Goal: Task Accomplishment & Management: Complete application form

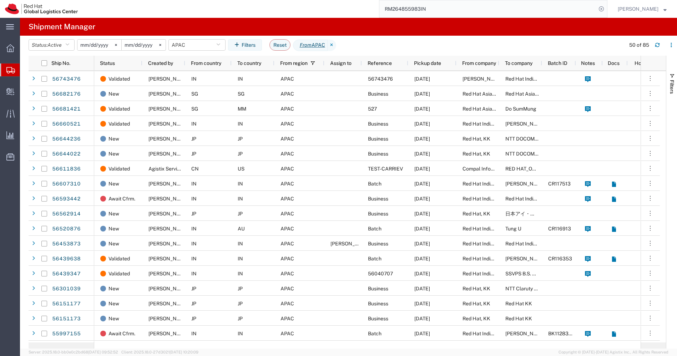
paste input "20880305913"
type input "20880305913"
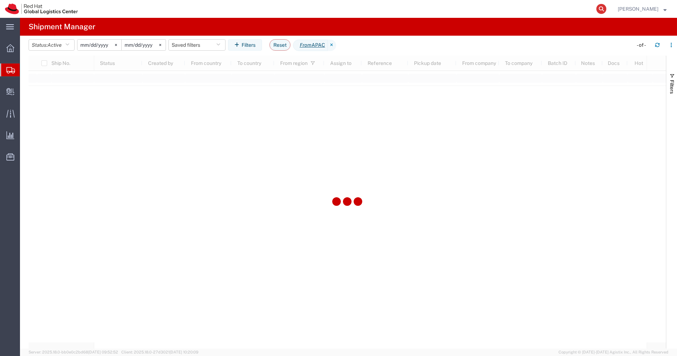
click at [606, 7] on icon at bounding box center [601, 9] width 10 height 10
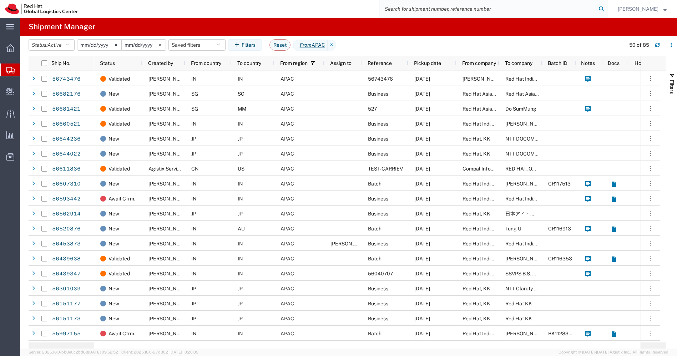
paste input "20880305913"
type input "20880305913"
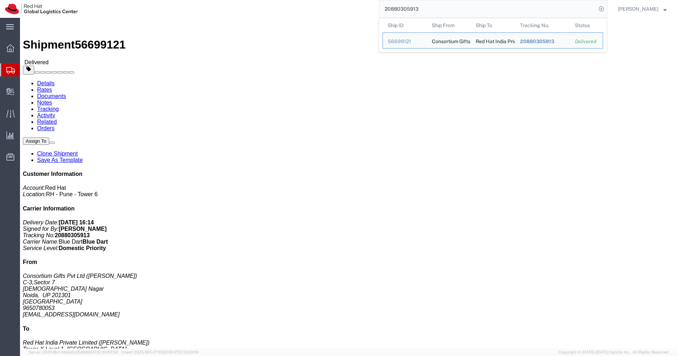
click at [12, 69] on icon at bounding box center [10, 70] width 9 height 6
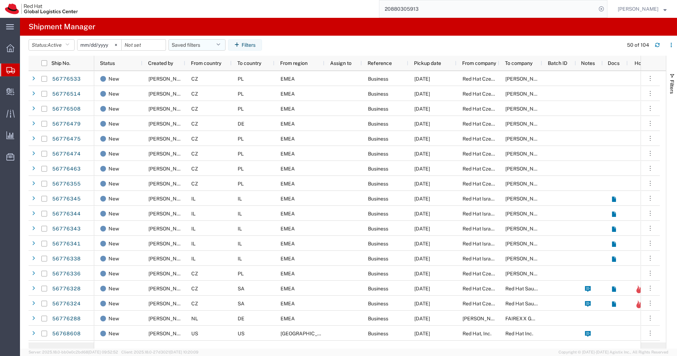
click at [220, 44] on icon "button" at bounding box center [218, 44] width 4 height 5
click at [192, 81] on span "APAC" at bounding box center [215, 76] width 93 height 13
type input "[DATE]"
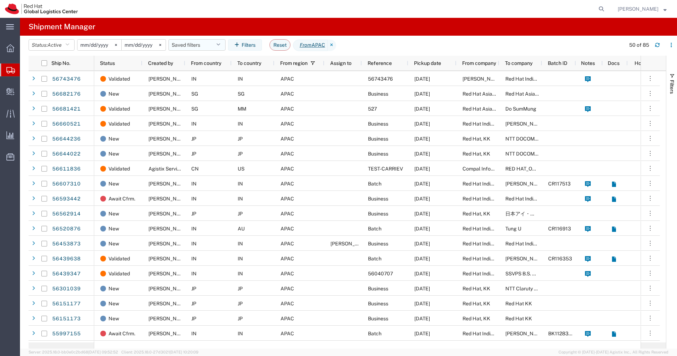
click at [220, 43] on icon "button" at bounding box center [218, 44] width 4 height 5
click at [197, 78] on span "APAC" at bounding box center [215, 76] width 93 height 13
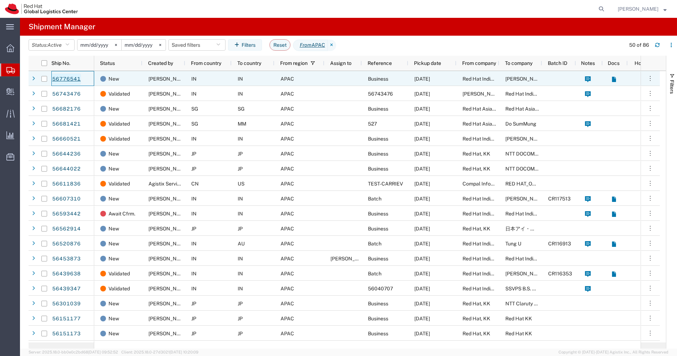
click at [76, 76] on link "56776541" at bounding box center [66, 78] width 29 height 11
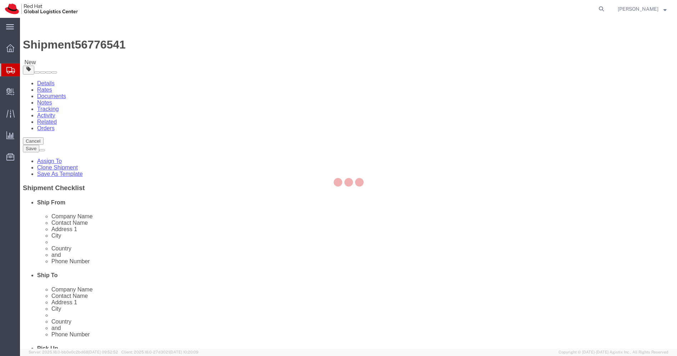
select select "38432"
select select
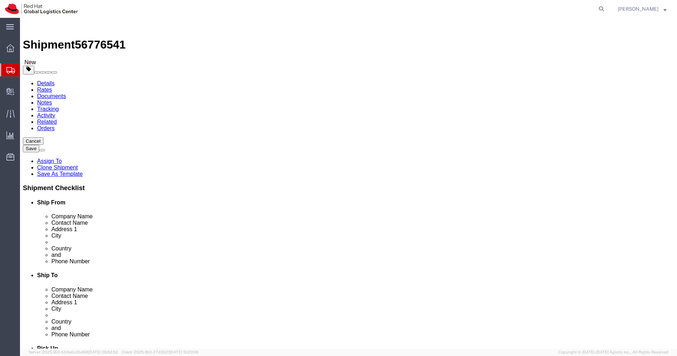
drag, startPoint x: 428, startPoint y: 178, endPoint x: 475, endPoint y: 161, distance: 50.0
click input "[STREET_ADDRESS],"
type input "B202 saimangal society,"
paste input "[GEOGRAPHIC_DATA], [GEOGRAPHIC_DATA],"
click input "[GEOGRAPHIC_DATA], [GEOGRAPHIC_DATA],"
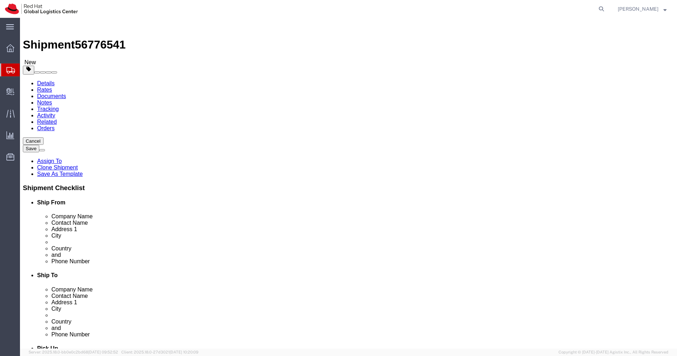
click input "[GEOGRAPHIC_DATA], [GEOGRAPHIC_DATA],"
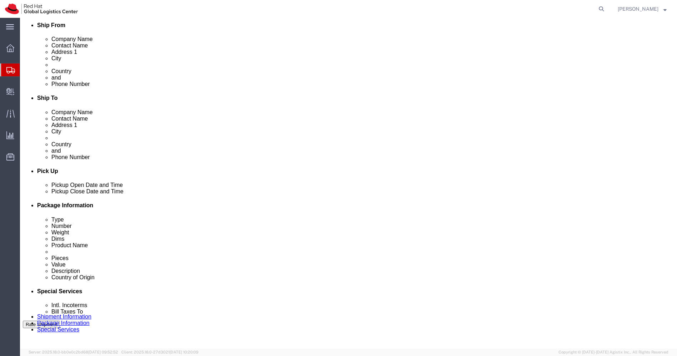
scroll to position [178, 0]
type input "[GEOGRAPHIC_DATA], [GEOGRAPHIC_DATA],"
drag, startPoint x: 455, startPoint y: 259, endPoint x: 388, endPoint y: 259, distance: 67.4
click div "Select Account Type Activity ID Airline Appointment Number ASN Batch Request # …"
click icon
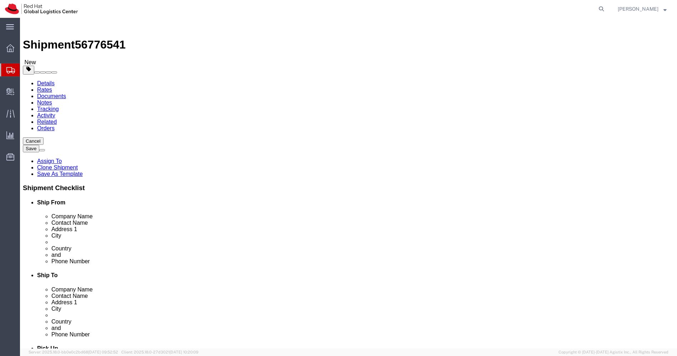
click input "10.00"
type input "45"
type input "35"
type input "12"
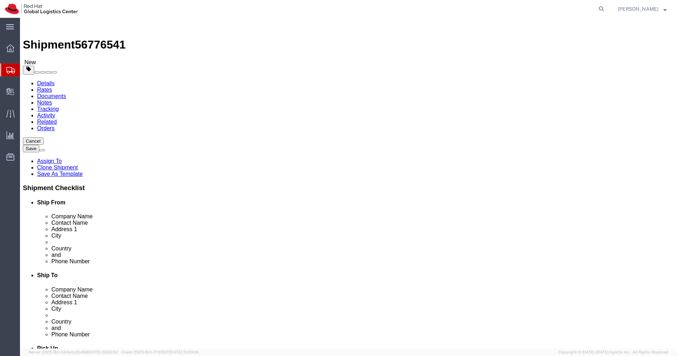
click input "2.50"
type input "3.00"
click dd "1.00 Each"
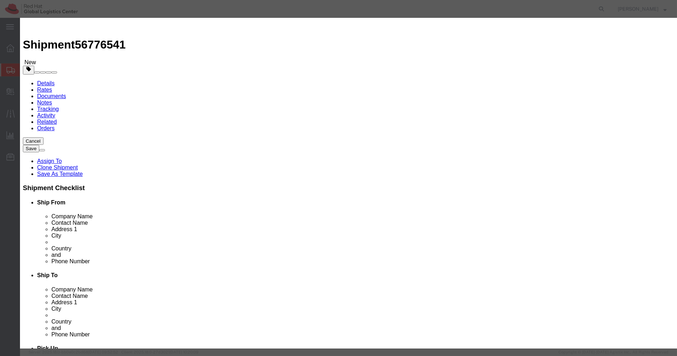
click textarea
paste textarea "PF5R0E4R"
type textarea "PF5R0E4R"
click input "120000.00"
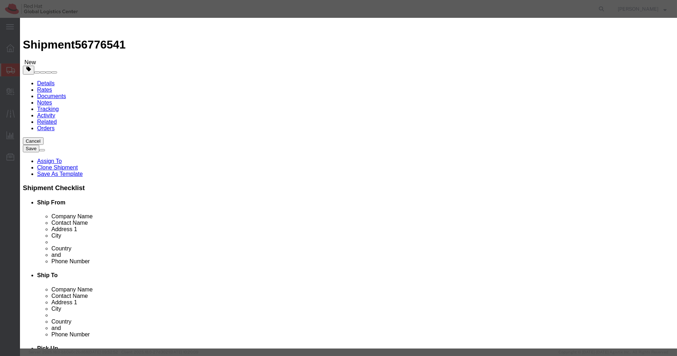
click input "120000.00"
type input "49000"
click button "Save & Close"
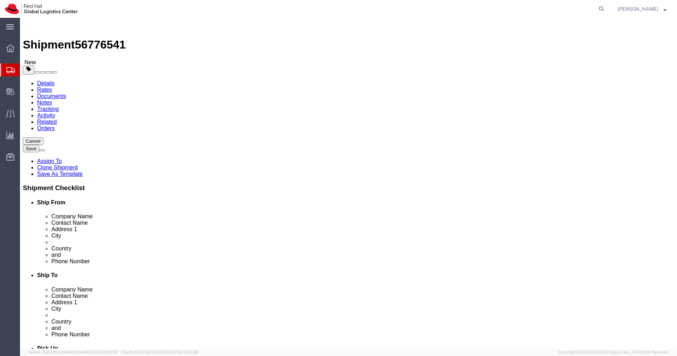
click icon
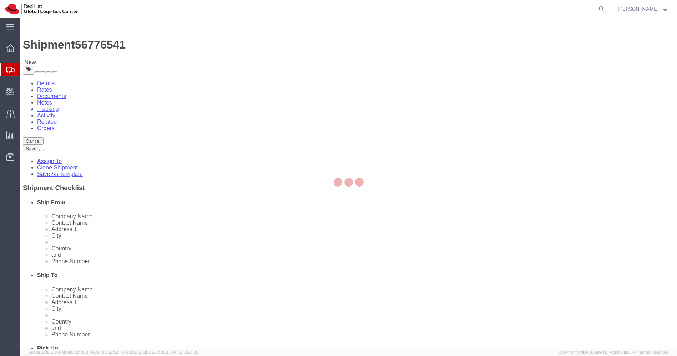
select select "COSTCENTER"
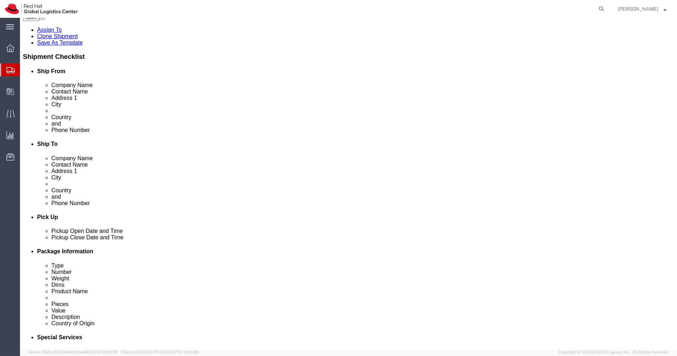
scroll to position [132, 0]
click input "text"
type input "[EMAIL_ADDRESS][DOMAIN_NAME]"
click textarea
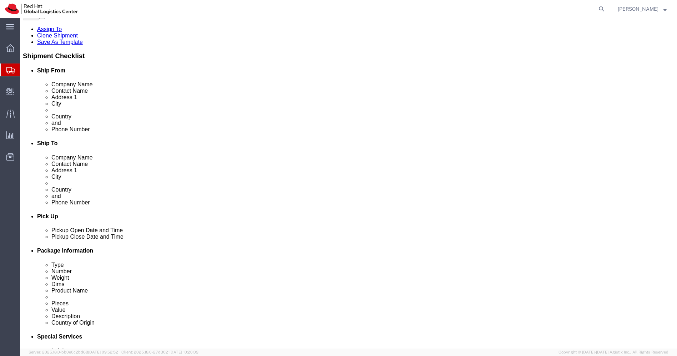
paste textarea "Laptop Shipment for Internal Associate Transfer."
type textarea "Laptop Shipment for Internal Associate Transfer."
click button "Rate Shipment"
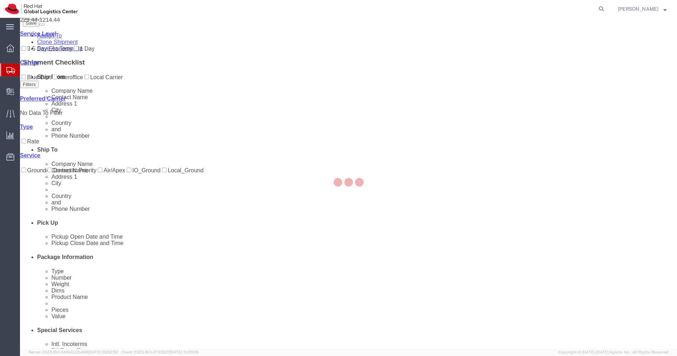
scroll to position [0, 0]
